Goal: Information Seeking & Learning: Check status

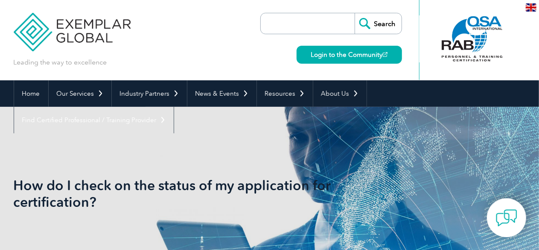
click at [295, 22] on input "search" at bounding box center [310, 23] width 90 height 21
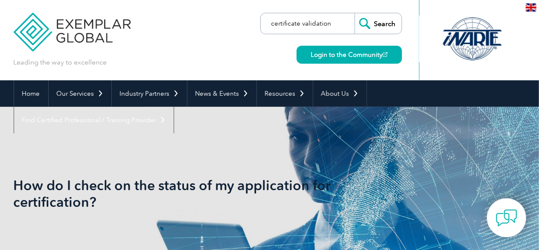
type input "certificate validation"
click at [355, 13] on input "Search" at bounding box center [378, 23] width 47 height 21
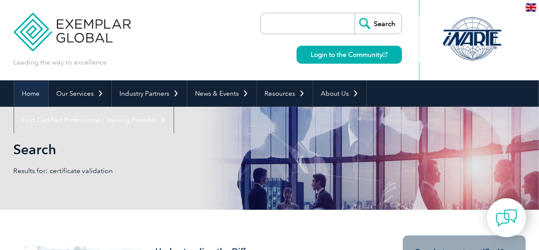
click at [46, 88] on link "Home" at bounding box center [31, 93] width 34 height 26
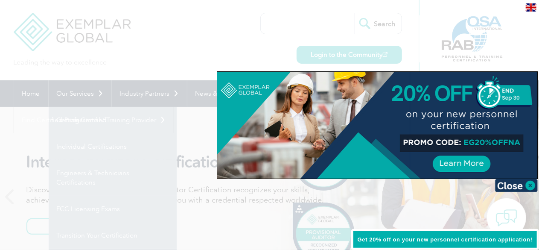
click at [84, 149] on div at bounding box center [269, 125] width 539 height 250
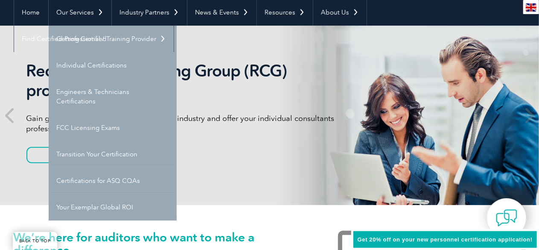
scroll to position [43, 0]
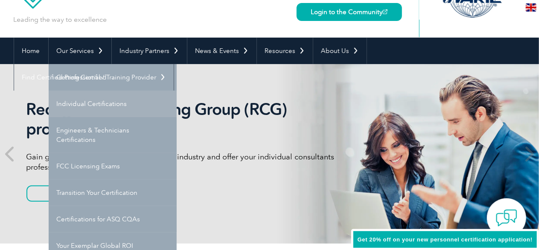
click at [91, 105] on link "Individual Certifications" at bounding box center [113, 104] width 128 height 26
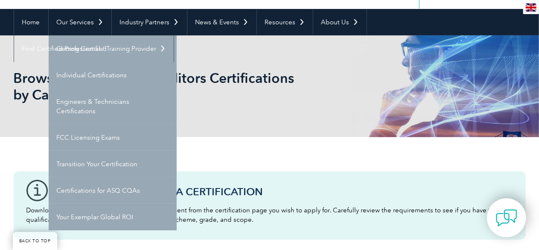
scroll to position [128, 0]
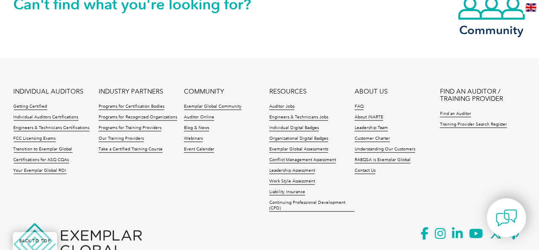
scroll to position [939, 0]
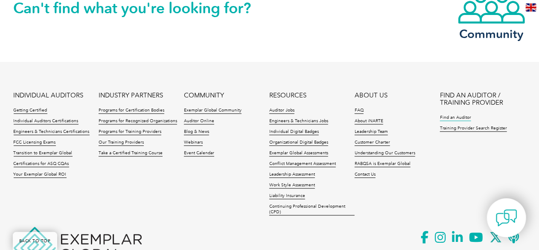
click at [460, 115] on link "Find an Auditor" at bounding box center [455, 118] width 31 height 6
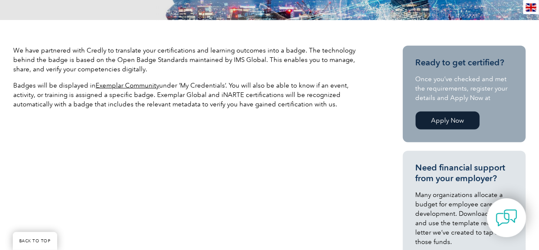
scroll to position [256, 0]
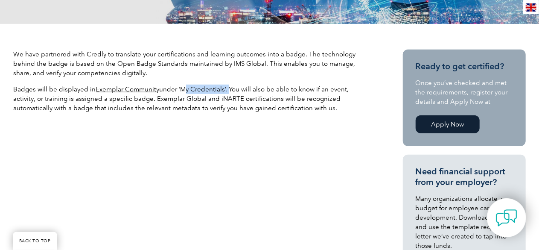
drag, startPoint x: 180, startPoint y: 89, endPoint x: 227, endPoint y: 90, distance: 46.6
click at [227, 90] on p "Badges will be displayed in Exemplar Community under ‘My Credentials’. You will…" at bounding box center [193, 99] width 359 height 28
click at [138, 88] on link "Exemplar Community" at bounding box center [128, 89] width 64 height 8
click at [203, 85] on p "Badges will be displayed in Exemplar Community under ‘My Credentials’. You will…" at bounding box center [193, 99] width 359 height 28
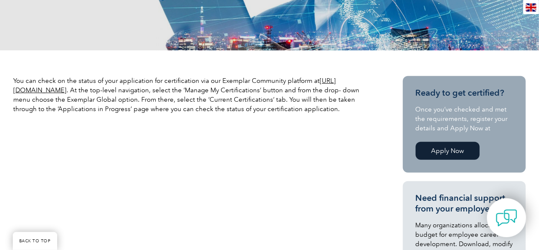
scroll to position [128, 0]
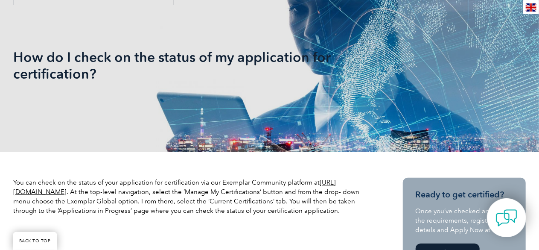
click at [91, 193] on link "[URL][DOMAIN_NAME]" at bounding box center [175, 187] width 323 height 17
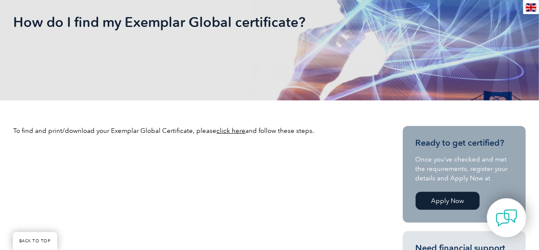
scroll to position [171, 0]
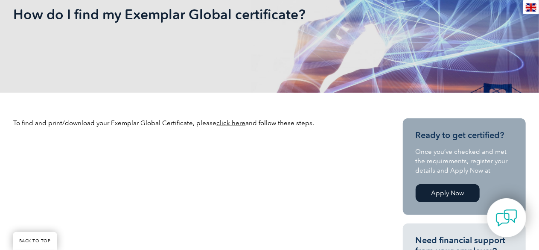
click at [224, 124] on link "click here" at bounding box center [231, 123] width 29 height 8
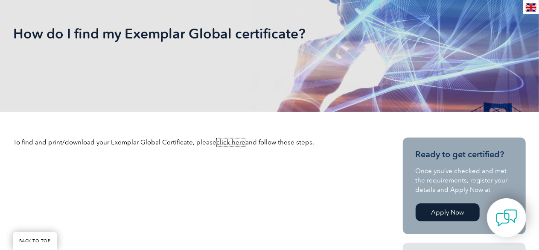
scroll to position [85, 0]
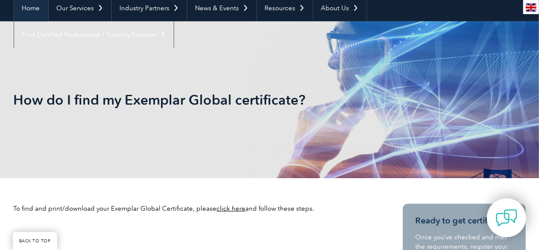
click at [28, 8] on link "Home" at bounding box center [31, 8] width 34 height 26
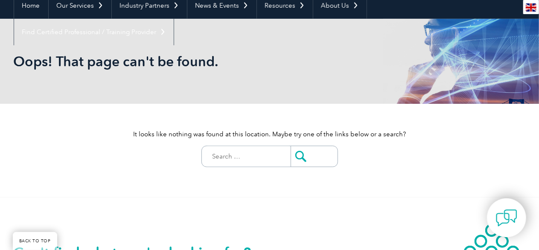
scroll to position [85, 0]
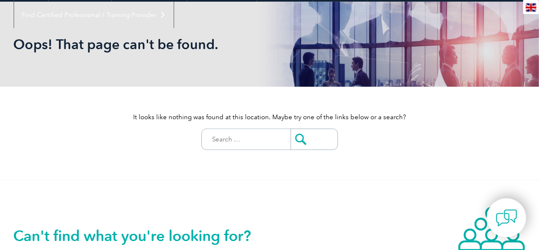
scroll to position [204, 0]
